Goal: Task Accomplishment & Management: Manage account settings

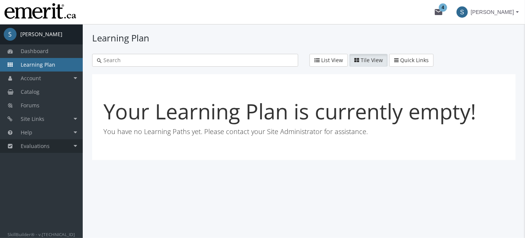
click at [48, 148] on span "Evaluations" at bounding box center [35, 145] width 29 height 7
click at [41, 161] on link "Exam Sessions" at bounding box center [46, 160] width 71 height 14
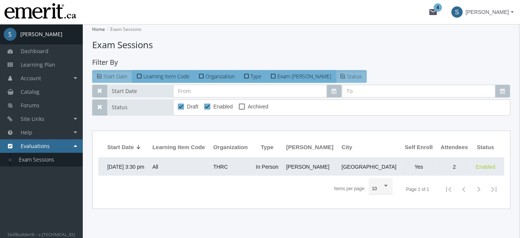
click at [208, 165] on td "All" at bounding box center [179, 167] width 61 height 18
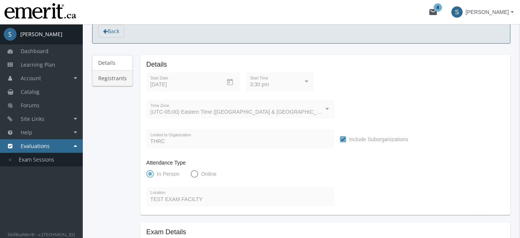
scroll to position [23, 0]
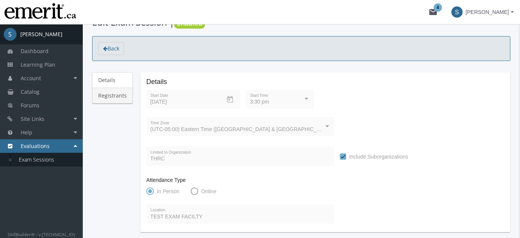
click at [116, 94] on link "Registrants" at bounding box center [112, 96] width 41 height 16
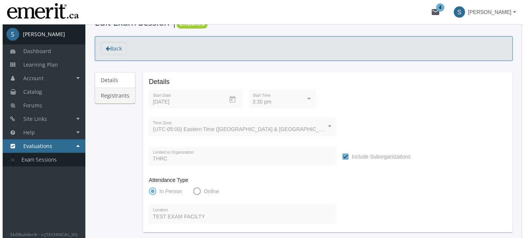
scroll to position [0, 0]
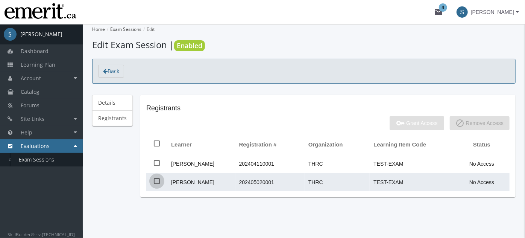
click at [155, 181] on span at bounding box center [157, 181] width 6 height 6
click at [154, 184] on input "checkbox" at bounding box center [154, 184] width 0 height 0
checkbox input "true"
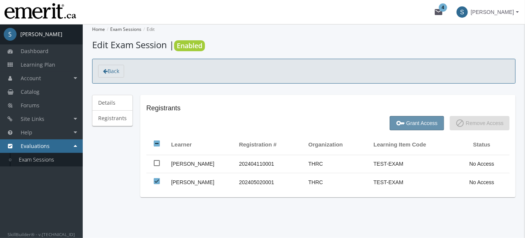
click at [409, 124] on span "key Grant Access" at bounding box center [416, 123] width 41 height 14
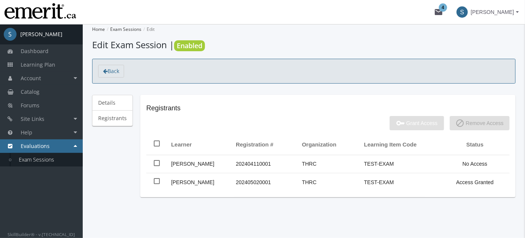
click at [196, 97] on mat-card "Registrants key Grant Access block Remove Access Learner Registration # Organiz…" at bounding box center [327, 146] width 375 height 102
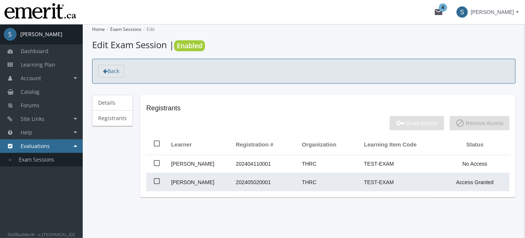
click at [159, 180] on td at bounding box center [156, 182] width 21 height 18
checkbox input "true"
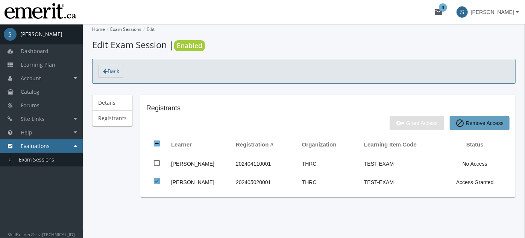
click at [470, 124] on span "block Remove Access" at bounding box center [480, 123] width 48 height 14
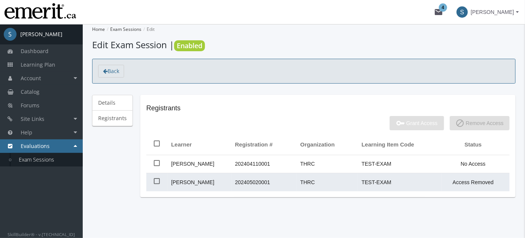
click at [154, 182] on span at bounding box center [157, 181] width 6 height 6
click at [154, 184] on input "checkbox" at bounding box center [154, 184] width 0 height 0
checkbox input "true"
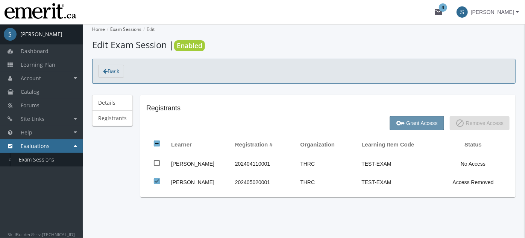
click at [421, 120] on span "key Grant Access" at bounding box center [416, 123] width 41 height 14
